Goal: Navigation & Orientation: Find specific page/section

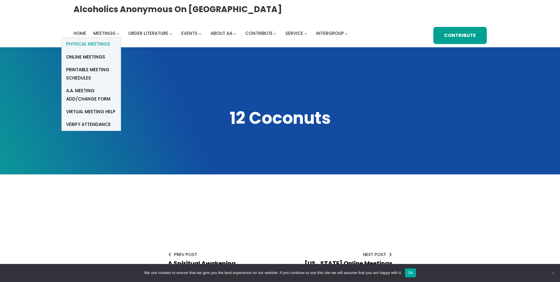
click at [99, 44] on span "Physical Meetings" at bounding box center [88, 44] width 44 height 8
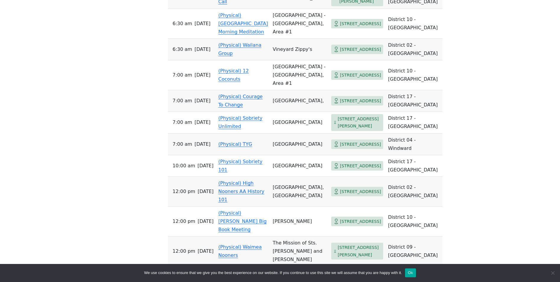
scroll to position [974, 0]
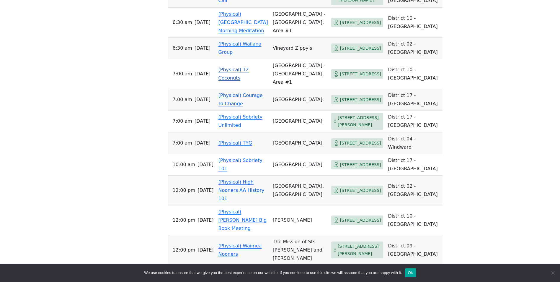
click at [249, 81] on link "(Physical) 12 Coconuts" at bounding box center [234, 74] width 30 height 14
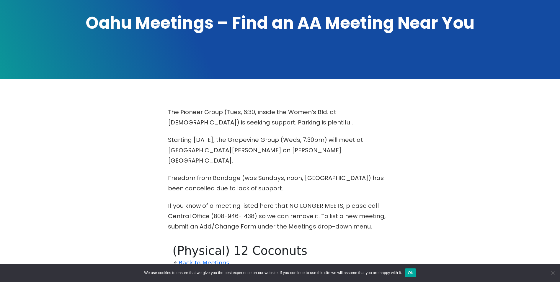
scroll to position [87, 0]
